Goal: Task Accomplishment & Management: Use online tool/utility

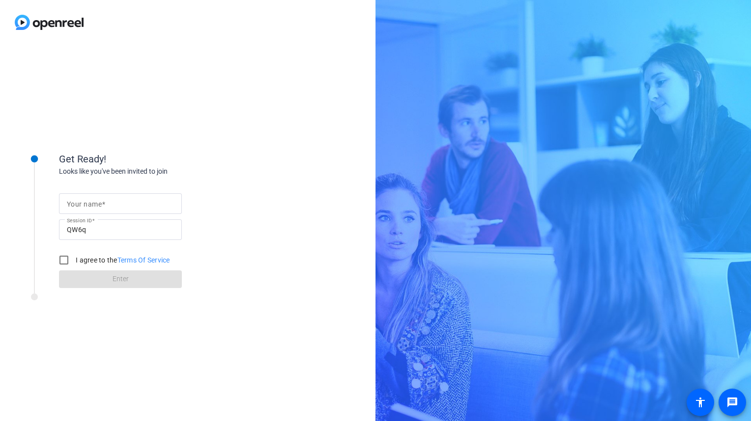
click at [89, 200] on mat-label "Your name" at bounding box center [84, 204] width 35 height 8
click at [89, 199] on input "Your name" at bounding box center [120, 204] width 107 height 12
type input "[PERSON_NAME]"
click at [59, 260] on input "I agree to the Terms Of Service" at bounding box center [64, 261] width 20 height 20
checkbox input "true"
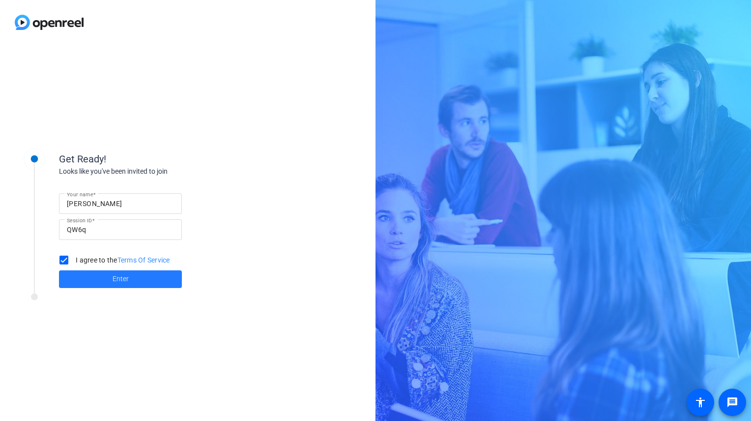
click at [117, 281] on span "Enter" at bounding box center [120, 279] width 16 height 10
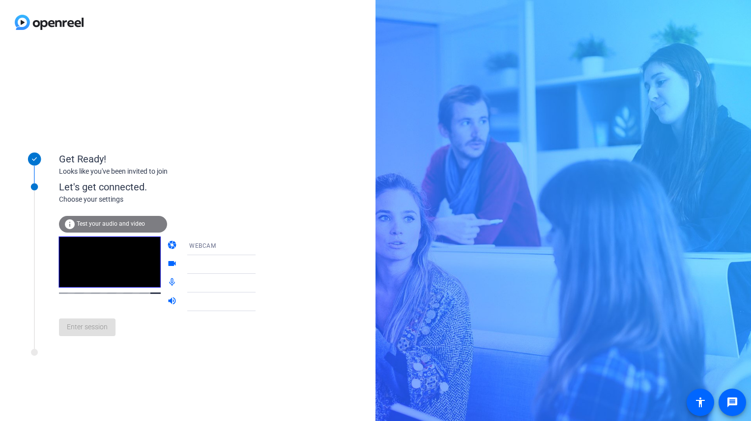
click at [96, 218] on div "info Test your audio and video" at bounding box center [113, 224] width 108 height 17
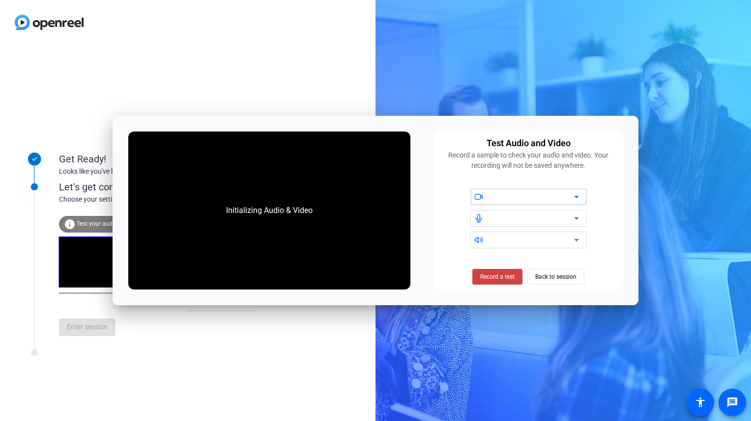
click at [578, 194] on icon at bounding box center [576, 197] width 12 height 12
click at [574, 196] on icon at bounding box center [576, 197] width 12 height 12
click at [578, 243] on icon at bounding box center [576, 240] width 12 height 12
click at [574, 242] on icon at bounding box center [576, 240] width 12 height 12
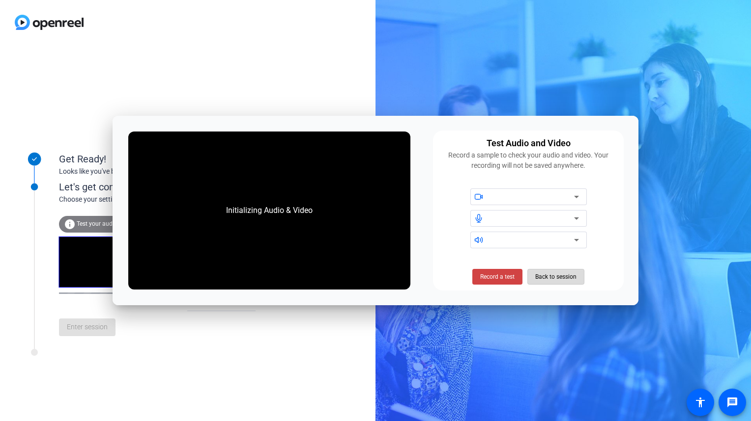
click at [555, 278] on span "Back to session" at bounding box center [555, 277] width 41 height 19
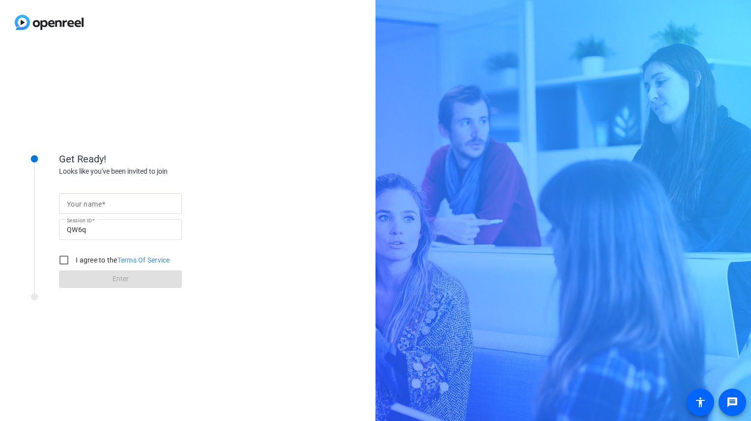
click at [130, 201] on input "Your name" at bounding box center [120, 204] width 107 height 12
click at [130, 201] on input "K" at bounding box center [120, 204] width 107 height 12
type input "[PERSON_NAME]"
drag, startPoint x: 60, startPoint y: 263, endPoint x: 102, endPoint y: 276, distance: 44.0
click at [62, 263] on input "I agree to the Terms Of Service" at bounding box center [64, 261] width 20 height 20
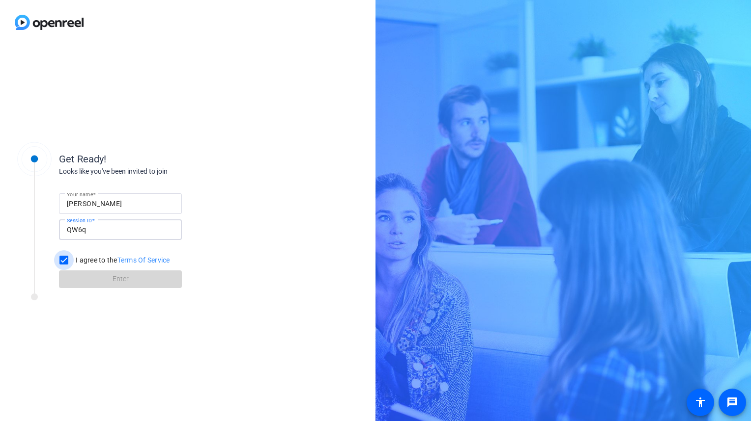
checkbox input "true"
click at [109, 282] on span at bounding box center [120, 280] width 123 height 24
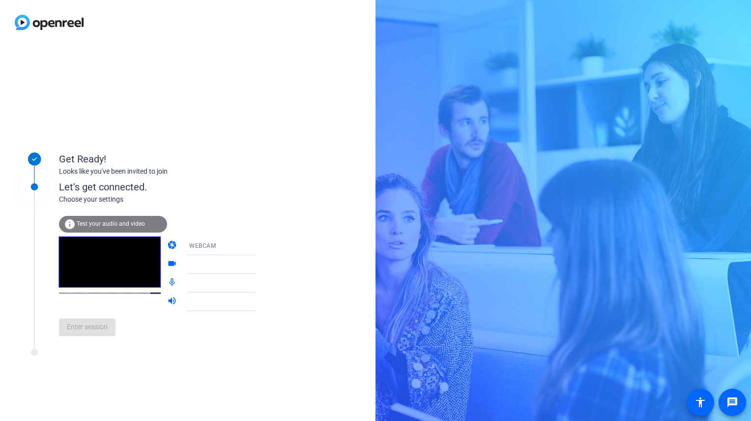
click at [82, 334] on div "Enter session" at bounding box center [167, 327] width 217 height 32
click at [87, 330] on span "Enter session" at bounding box center [87, 327] width 41 height 10
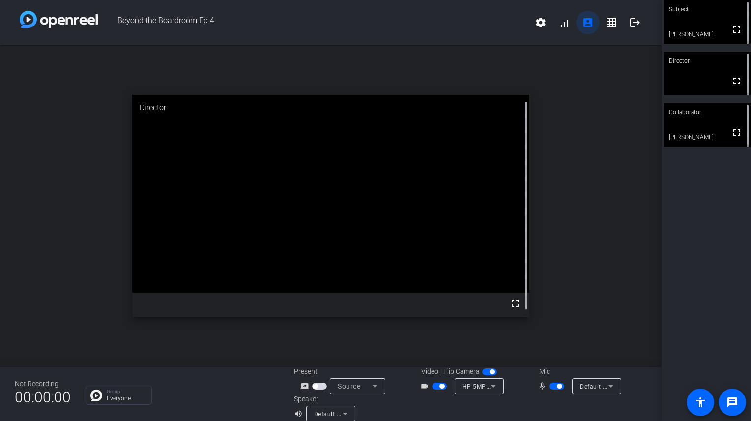
click at [584, 22] on mat-icon "account_box" at bounding box center [588, 23] width 12 height 12
click at [536, 26] on mat-icon "settings" at bounding box center [540, 23] width 12 height 12
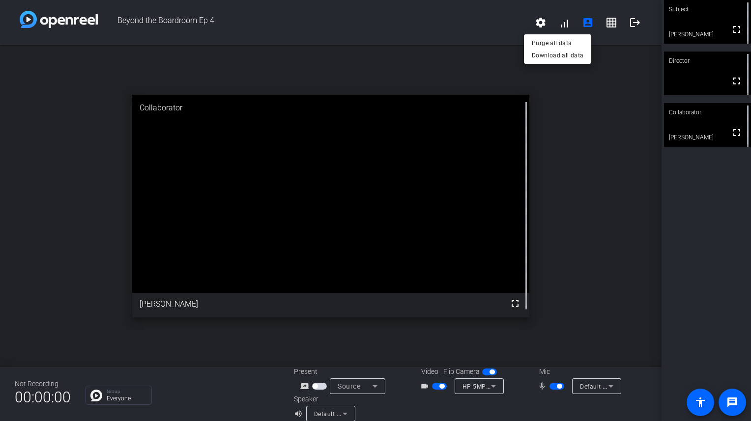
click at [692, 29] on div at bounding box center [375, 210] width 751 height 421
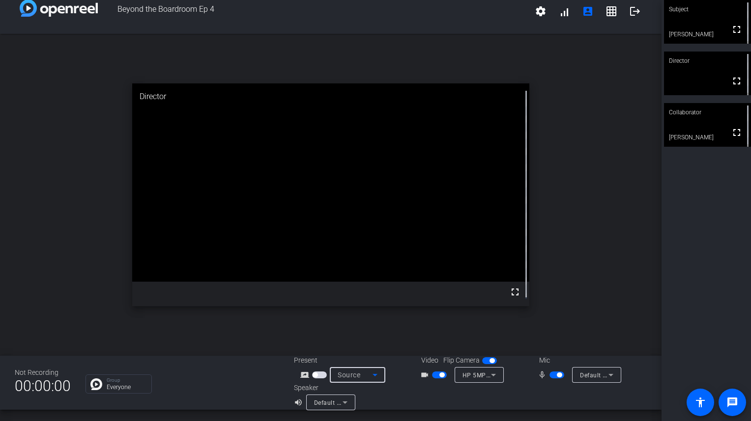
click at [371, 374] on icon at bounding box center [375, 375] width 12 height 12
click at [383, 397] on div at bounding box center [375, 210] width 751 height 421
